Goal: Task Accomplishment & Management: Manage account settings

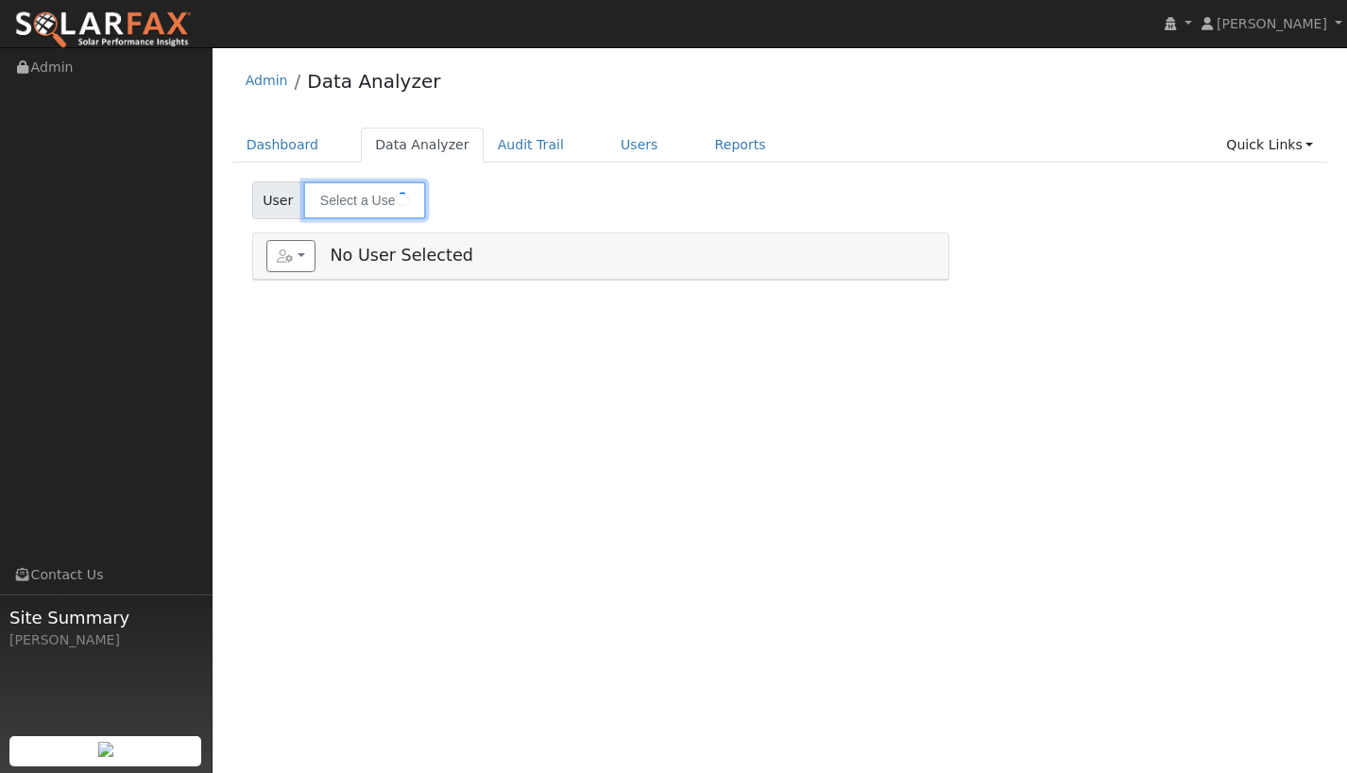
type input "[PERSON_NAME]"
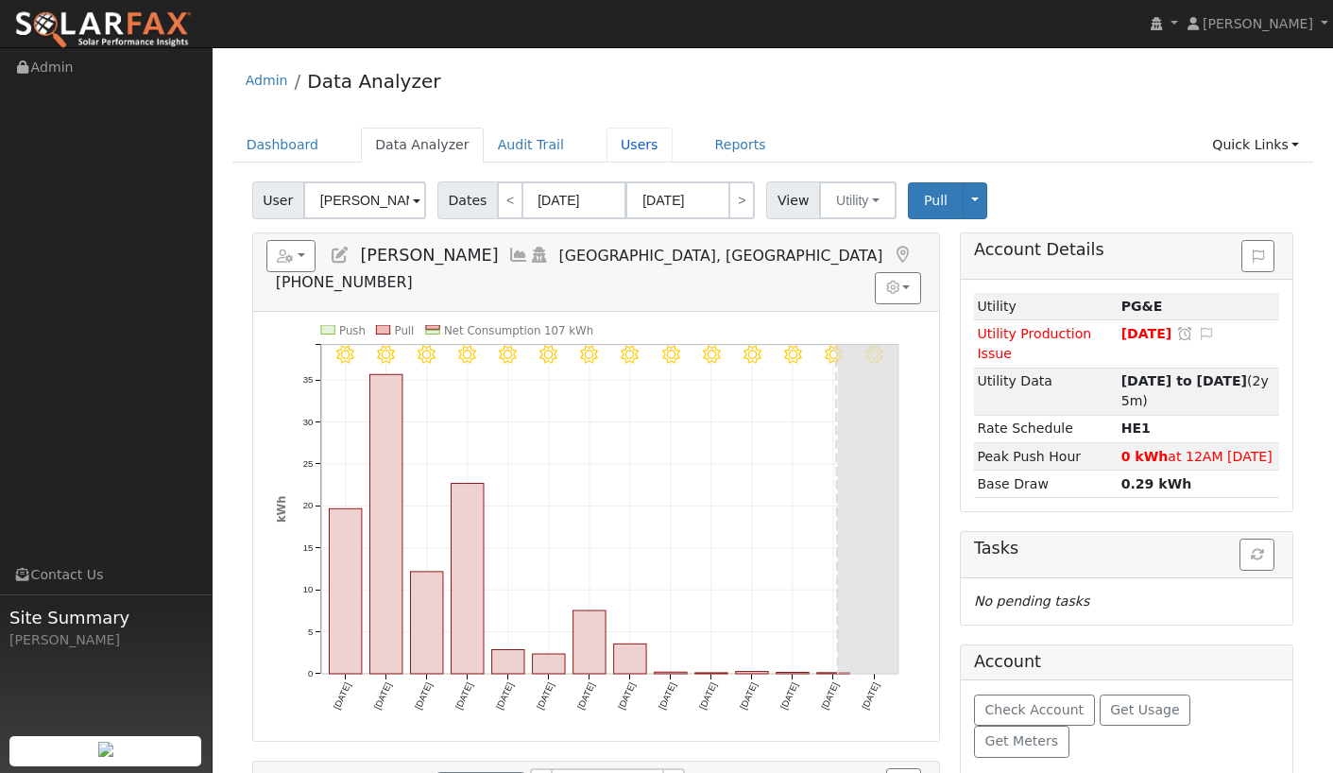
click at [609, 148] on link "Users" at bounding box center [639, 144] width 66 height 35
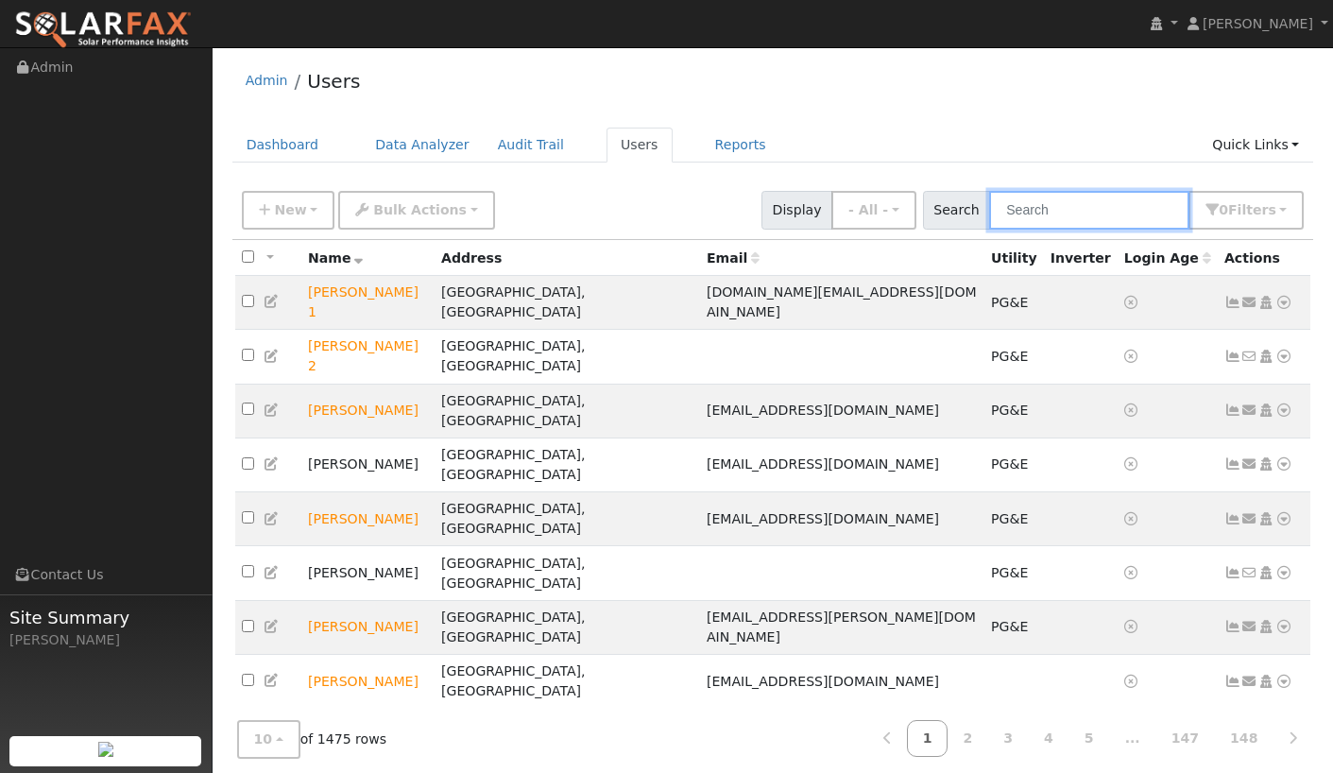
click at [1048, 219] on input "text" at bounding box center [1089, 210] width 200 height 39
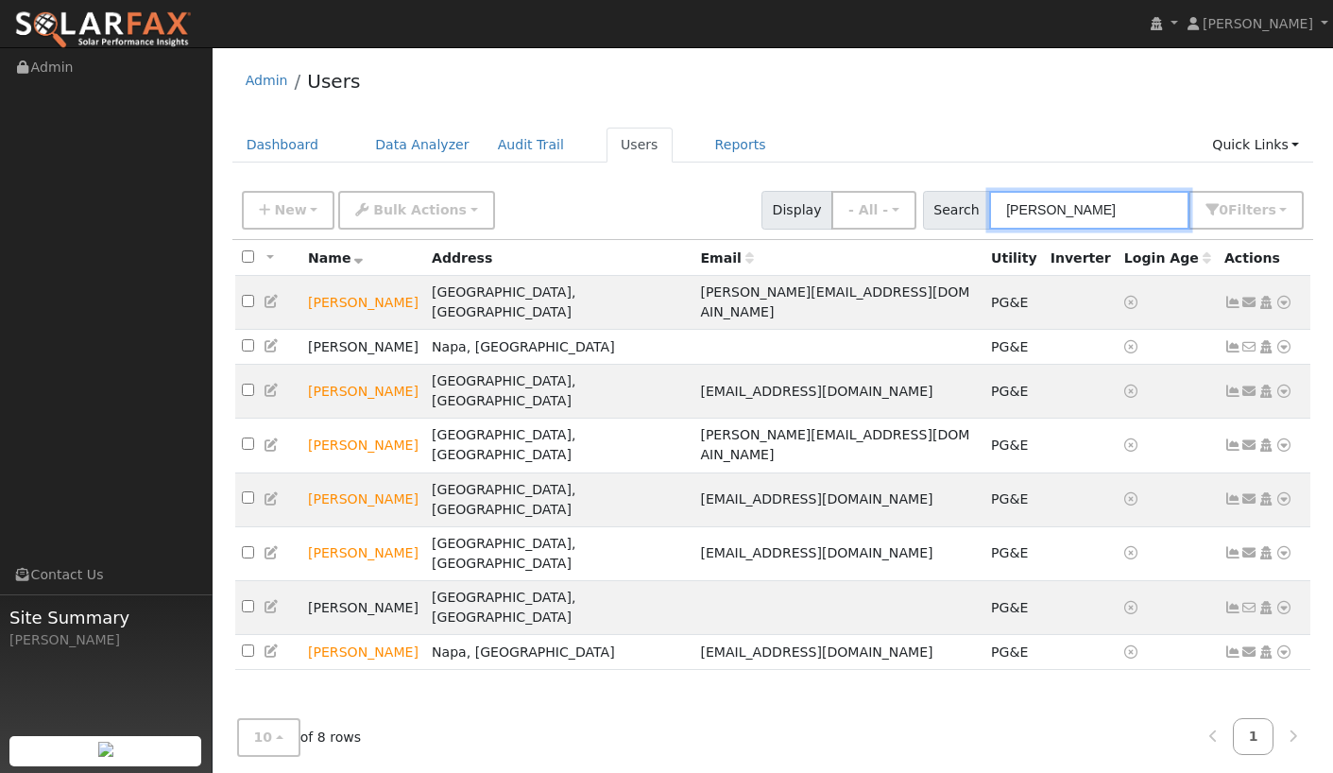
type input "mann"
click at [360, 526] on td "Marcus Mann" at bounding box center [363, 553] width 124 height 54
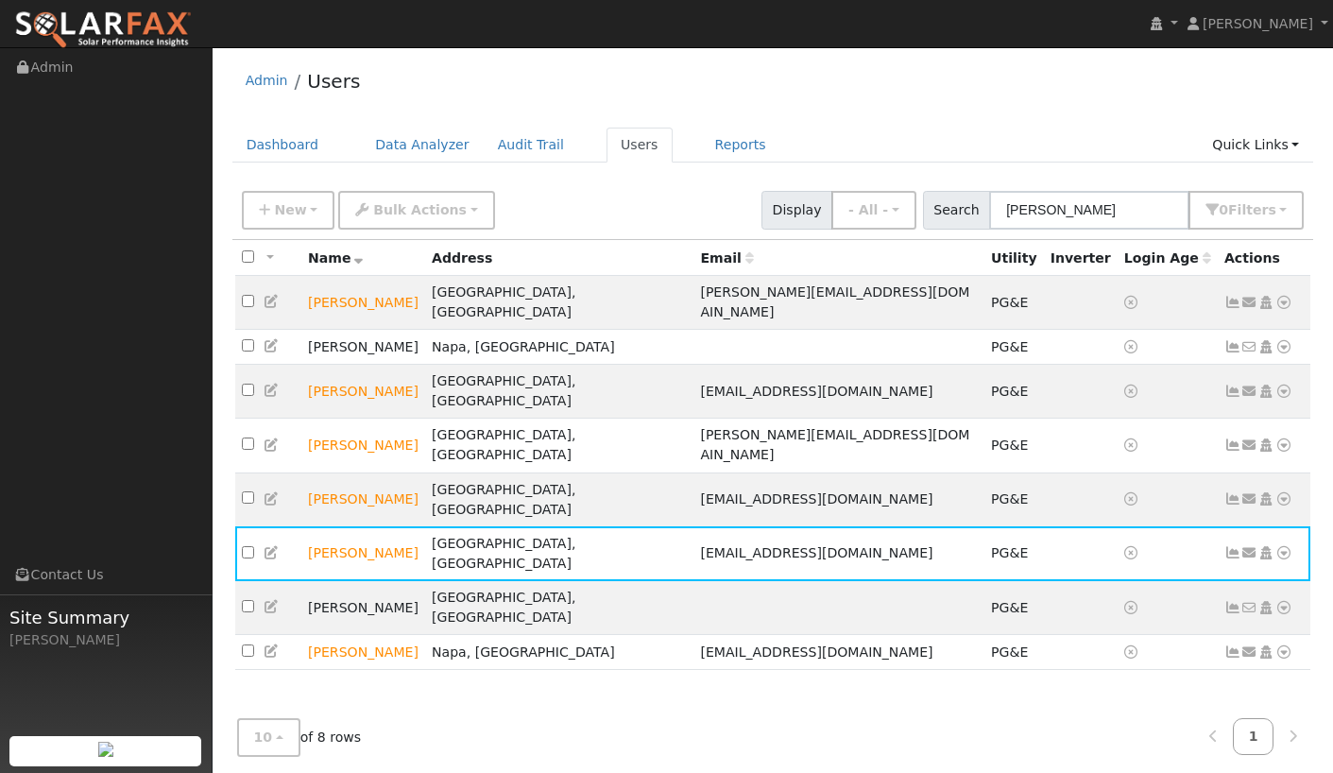
click at [246, 546] on input "checkbox" at bounding box center [248, 552] width 12 height 12
checkbox input "true"
click at [372, 526] on td "Marcus Mann" at bounding box center [363, 553] width 124 height 54
click at [425, 526] on td "Marcus Mann" at bounding box center [363, 553] width 124 height 54
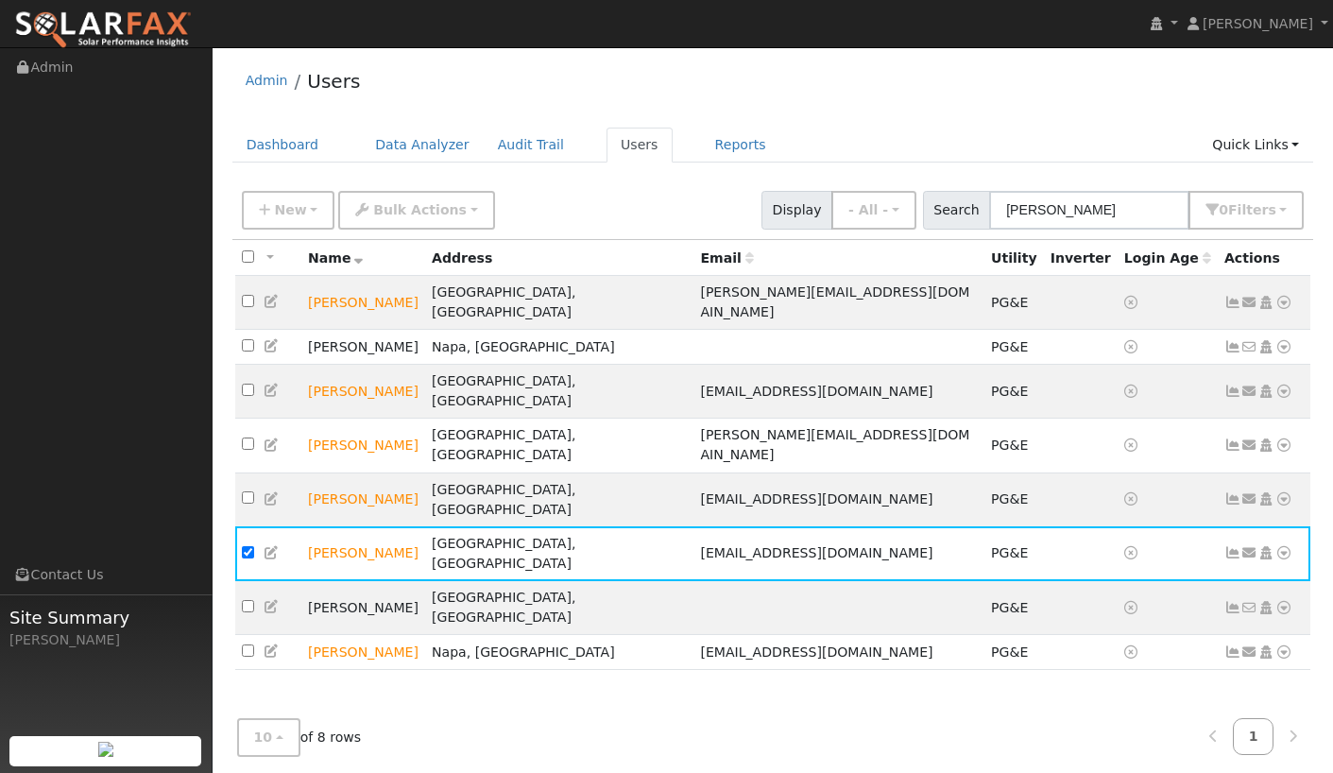
click at [1229, 546] on icon at bounding box center [1232, 552] width 17 height 13
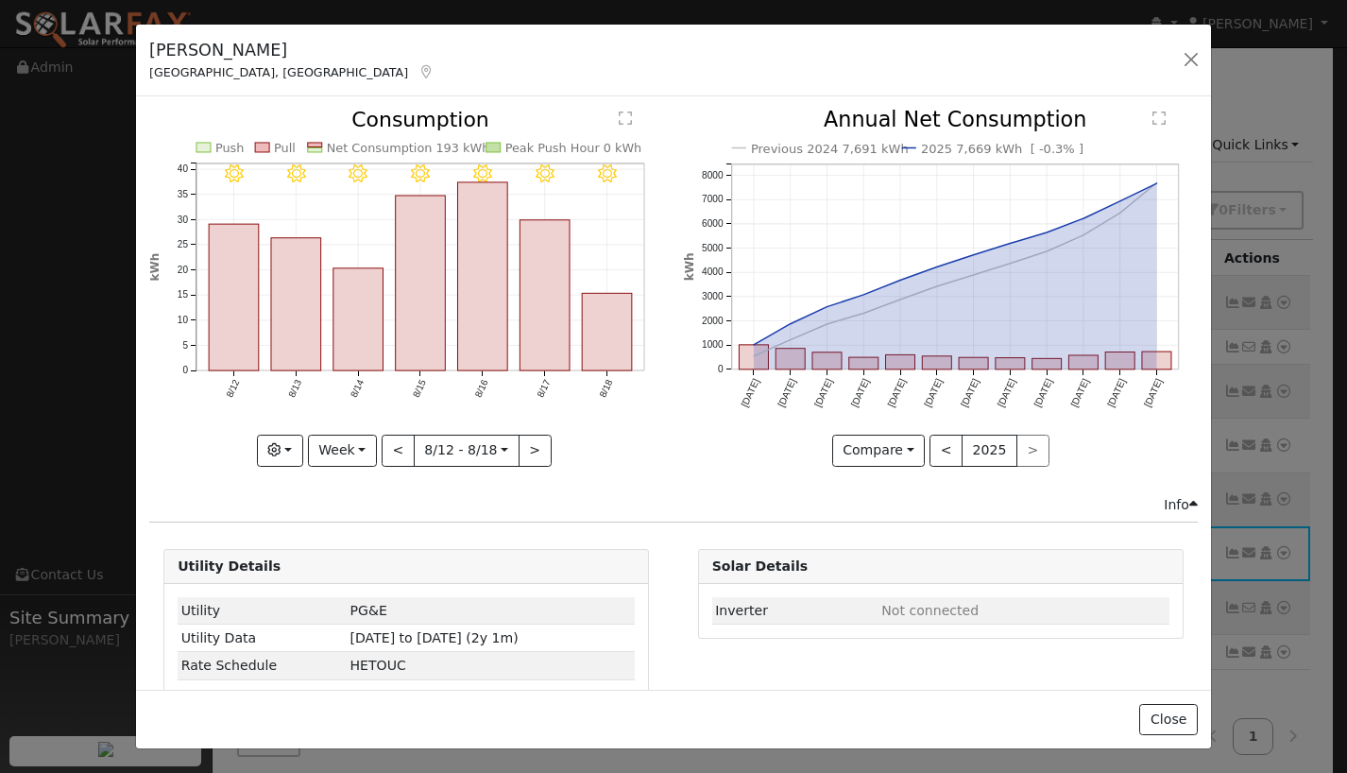
click at [740, 450] on div "Compare Compare Previous Current Year < 2025 >" at bounding box center [941, 450] width 514 height 32
click at [794, 62] on div "Marcus Mann Vacaville, CA Default Account Default Account 491 Burlington Drive,…" at bounding box center [673, 61] width 1075 height 73
click at [1292, 645] on div "Marcus Mann Vacaville, CA Default Account Default Account 491 Burlington Drive,…" at bounding box center [673, 386] width 1347 height 773
click at [31, 365] on div "Marcus Mann Vacaville, CA Default Account Default Account 491 Burlington Drive,…" at bounding box center [673, 386] width 1347 height 773
click at [30, 365] on div "Marcus Mann Vacaville, CA Default Account Default Account 491 Burlington Drive,…" at bounding box center [673, 386] width 1347 height 773
